Goal: Task Accomplishment & Management: Use online tool/utility

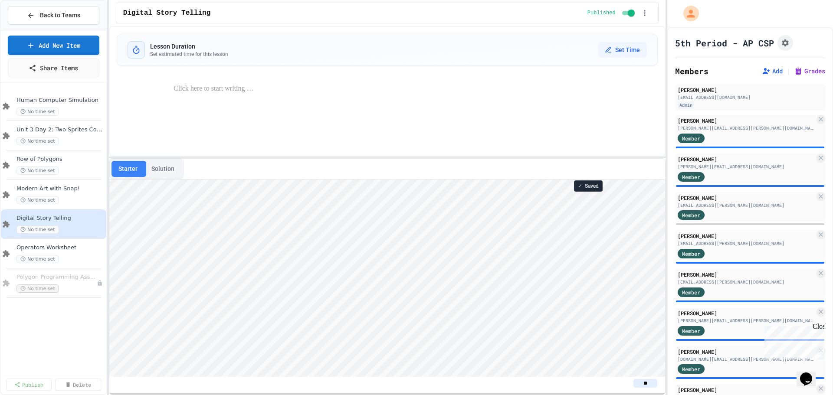
scroll to position [1, 0]
click at [52, 13] on span "Back to Teams" at bounding box center [60, 15] width 40 height 9
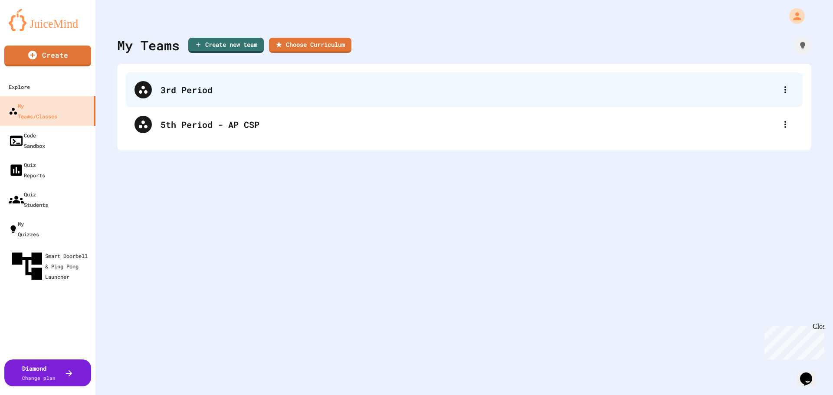
click at [209, 94] on div "3rd Period" at bounding box center [469, 89] width 616 height 13
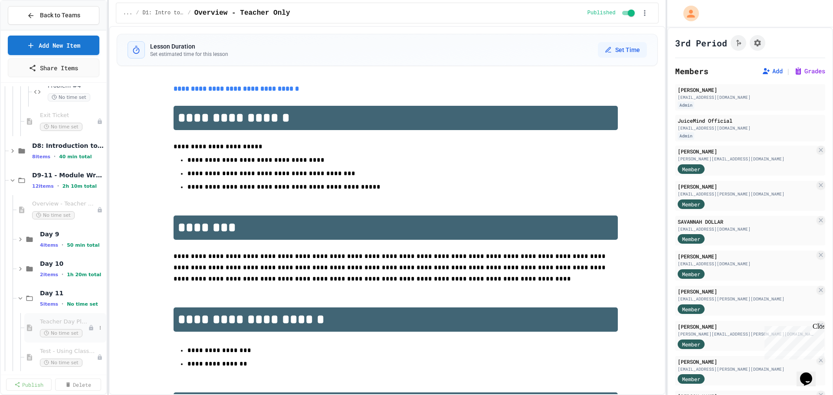
scroll to position [1024, 0]
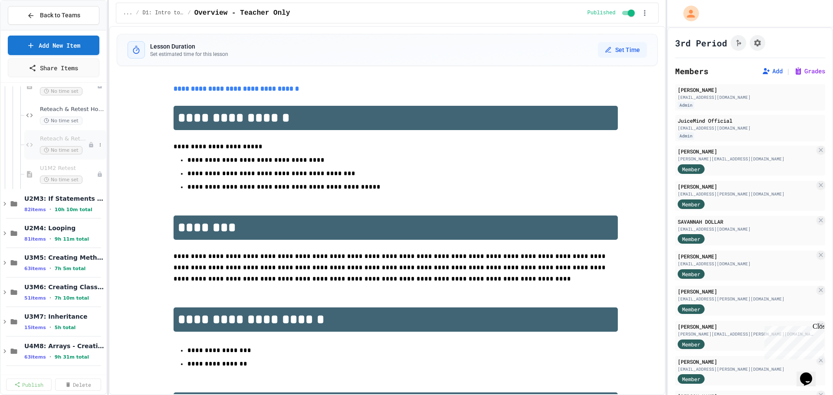
click at [59, 153] on span "No time set" at bounding box center [61, 150] width 43 height 8
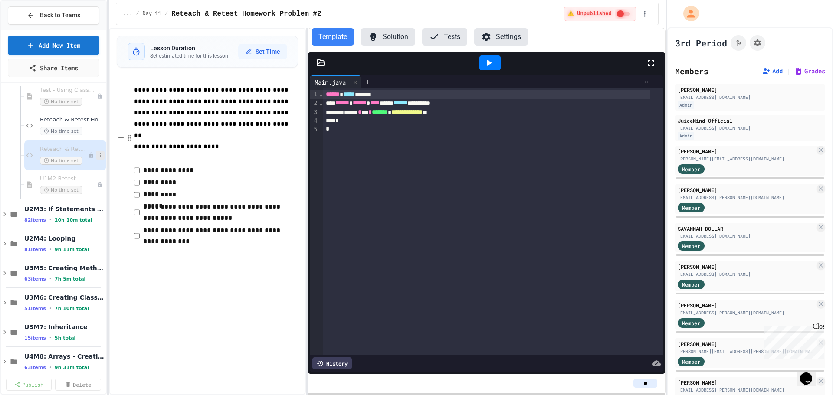
click at [96, 154] on button at bounding box center [100, 155] width 9 height 9
click at [83, 198] on button "Publish" at bounding box center [76, 203] width 67 height 16
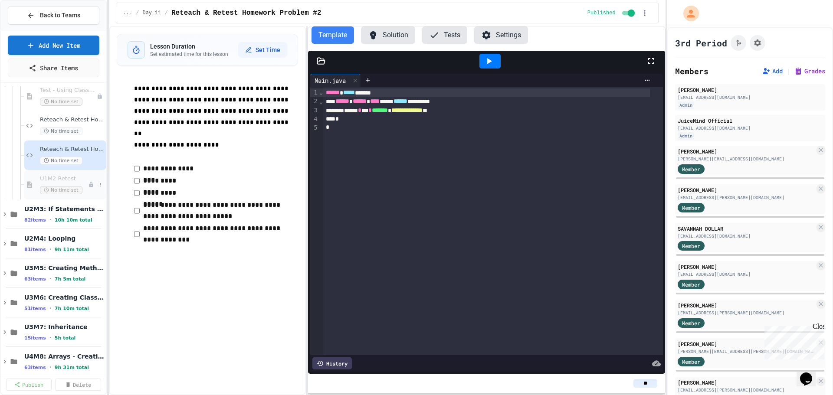
click at [49, 187] on span "No time set" at bounding box center [61, 190] width 43 height 8
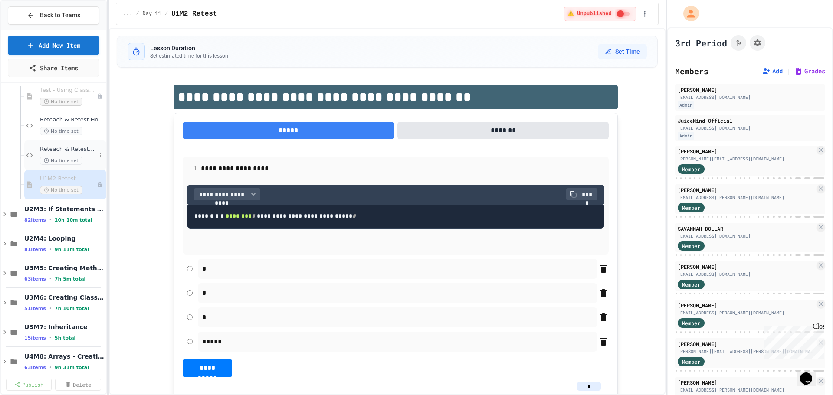
click at [63, 154] on div "Reteach & Retest Homework Problem #2 No time set" at bounding box center [68, 155] width 56 height 19
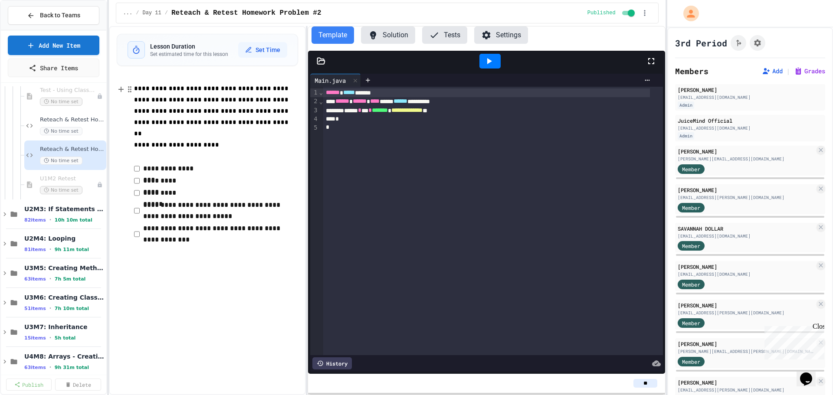
click at [250, 91] on span "**********" at bounding box center [212, 110] width 156 height 51
click at [98, 157] on icon at bounding box center [100, 155] width 5 height 5
click at [218, 141] on div at bounding box center [416, 197] width 833 height 395
click at [647, 13] on icon "button" at bounding box center [644, 13] width 9 height 9
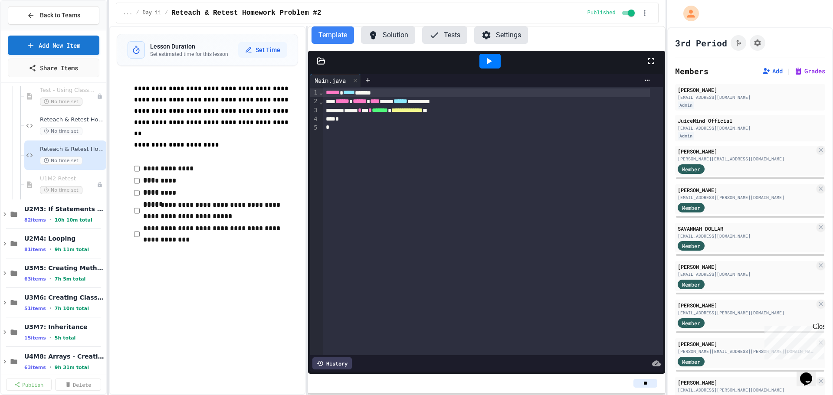
drag, startPoint x: 700, startPoint y: 165, endPoint x: 64, endPoint y: 135, distance: 636.8
click at [157, 142] on span "**********" at bounding box center [176, 145] width 85 height 6
drag, startPoint x: 273, startPoint y: 89, endPoint x: 210, endPoint y: 125, distance: 72.3
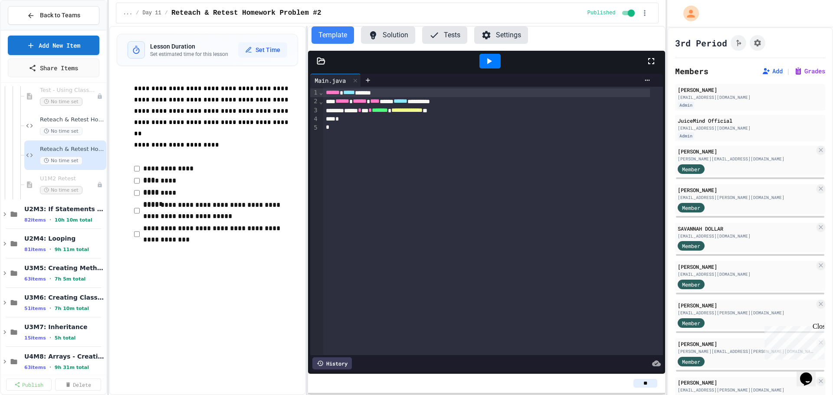
click at [210, 125] on p "**********" at bounding box center [216, 111] width 164 height 56
